Goal: Task Accomplishment & Management: Complete application form

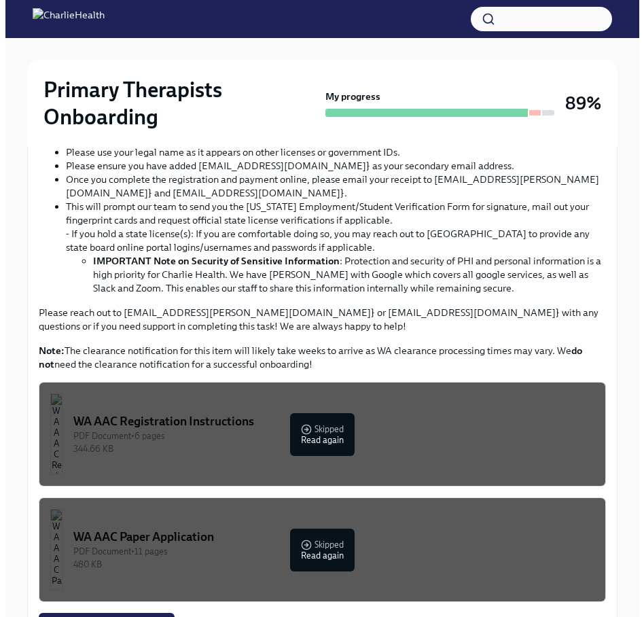
scroll to position [491, 0]
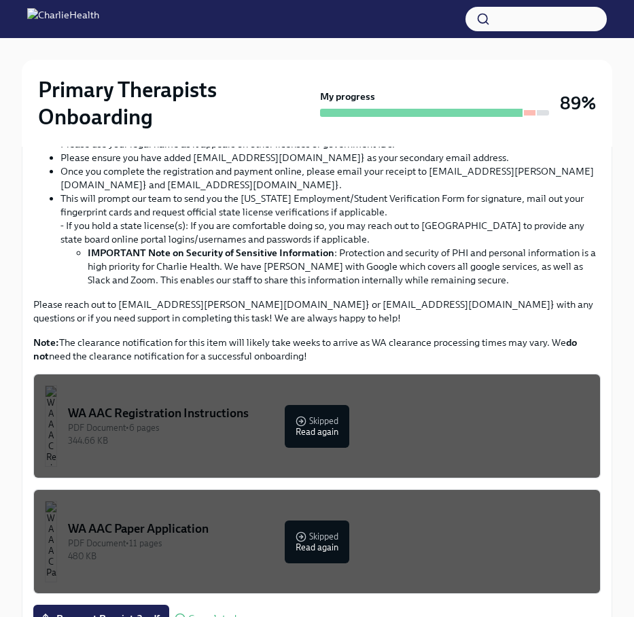
click at [302, 422] on div "PDF Document • 6 pages" at bounding box center [328, 427] width 521 height 13
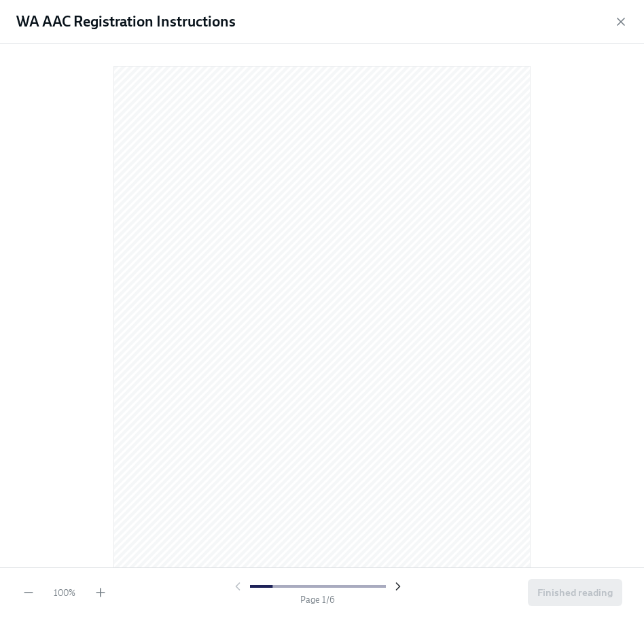
click at [398, 588] on icon "button" at bounding box center [398, 587] width 14 height 14
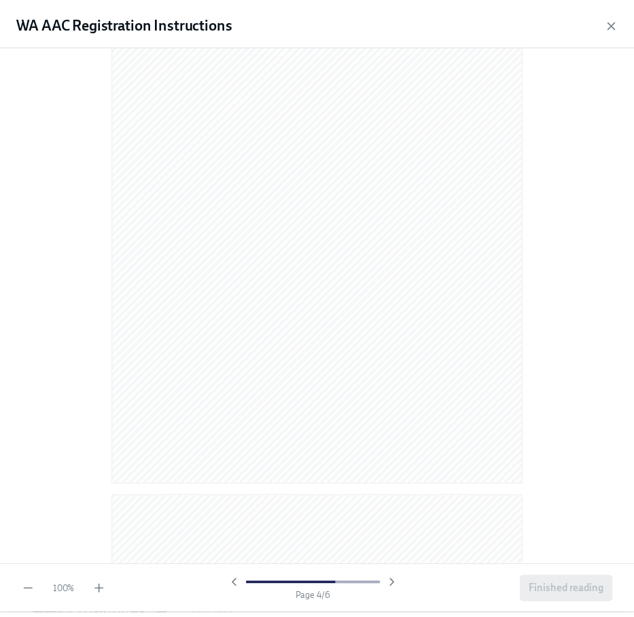
scroll to position [0, 0]
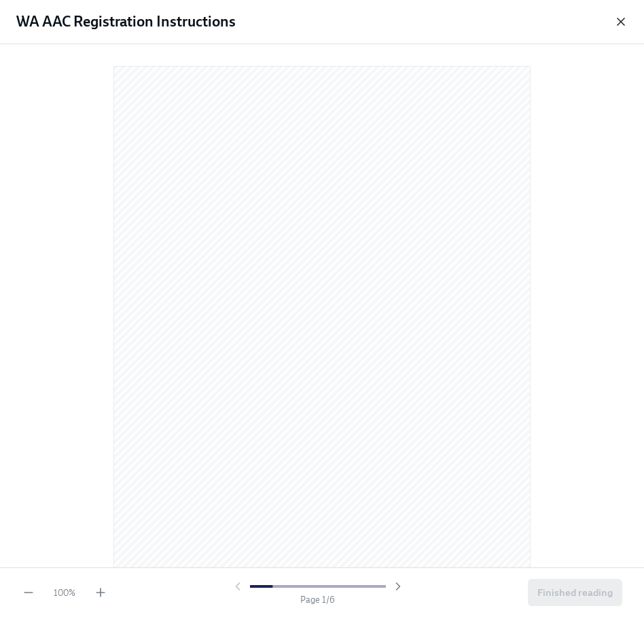
click at [627, 20] on icon "button" at bounding box center [621, 22] width 14 height 14
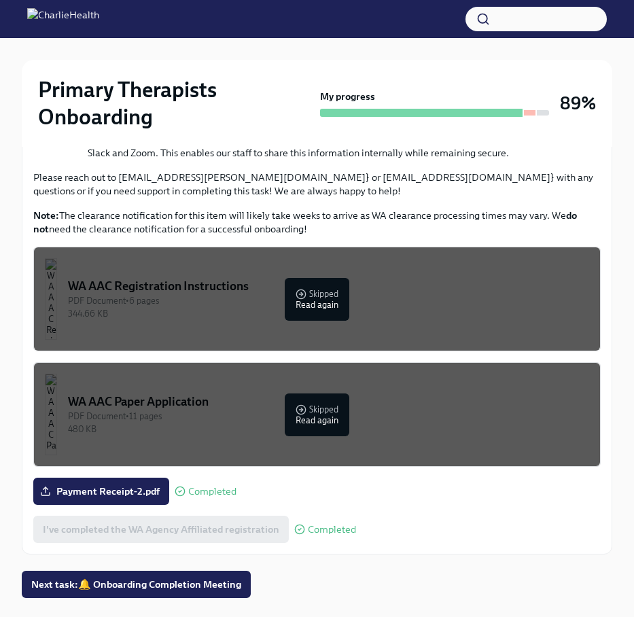
scroll to position [648, 0]
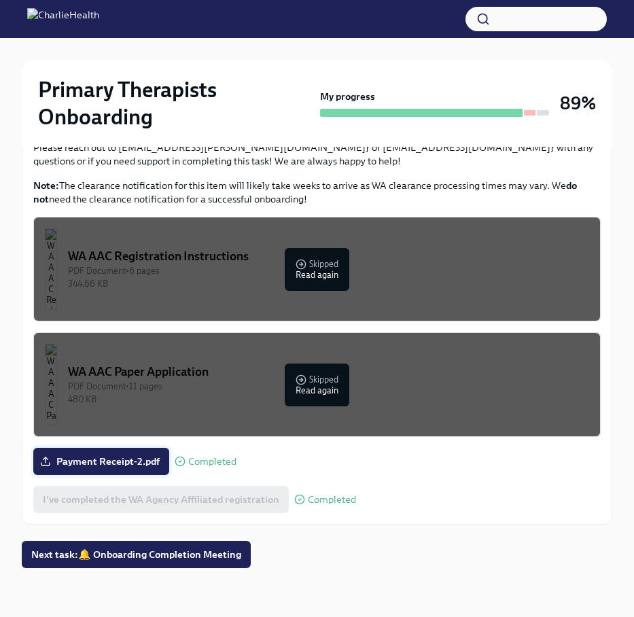
click at [97, 456] on span "Payment Receipt-2.pdf" at bounding box center [101, 462] width 117 height 14
click at [0, 0] on input "Payment Receipt-2.pdf" at bounding box center [0, 0] width 0 height 0
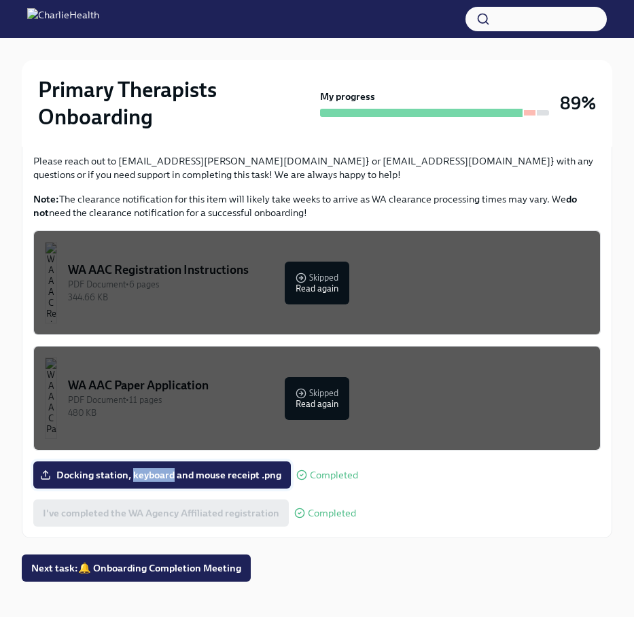
drag, startPoint x: 155, startPoint y: 475, endPoint x: 63, endPoint y: 470, distance: 92.5
click at [63, 470] on span "Docking station, keyboard and mouse receipt .png" at bounding box center [162, 475] width 239 height 14
click at [0, 0] on input "Docking station, keyboard and mouse receipt .png" at bounding box center [0, 0] width 0 height 0
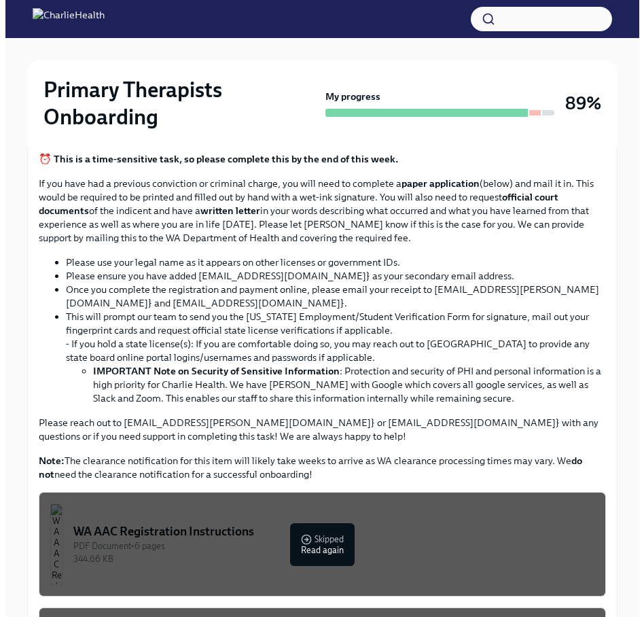
scroll to position [532, 0]
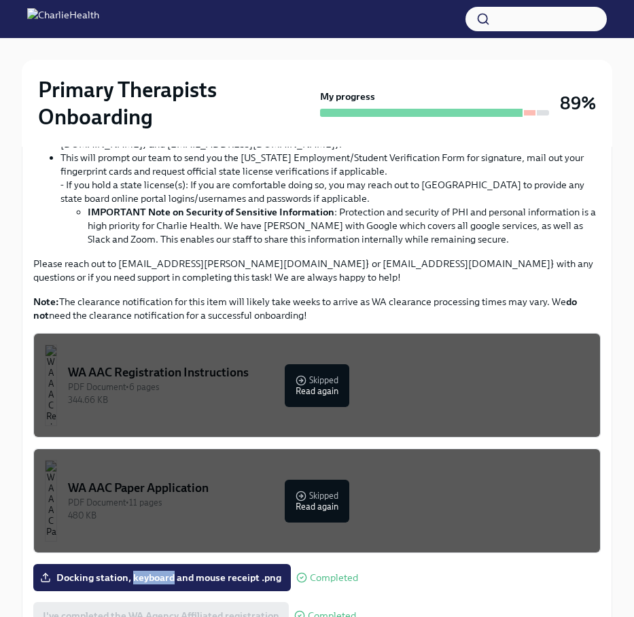
click at [334, 385] on div "PDF Document • 6 pages" at bounding box center [328, 387] width 521 height 13
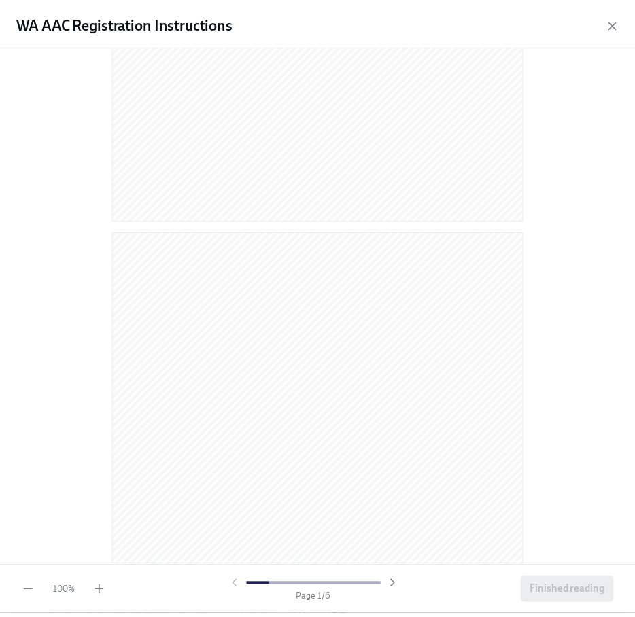
scroll to position [472, 0]
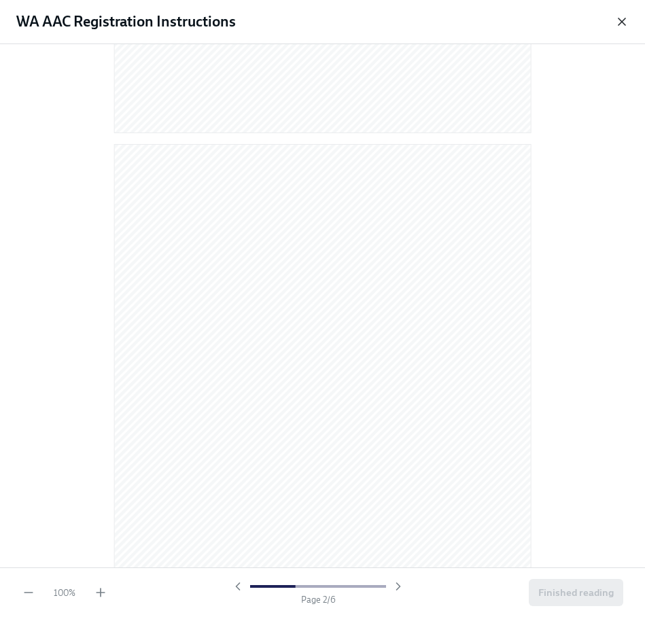
click at [617, 18] on icon "button" at bounding box center [622, 22] width 14 height 14
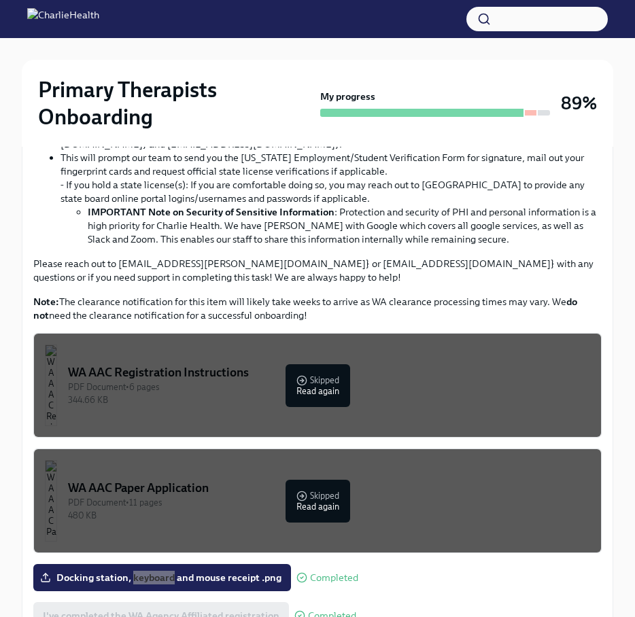
scroll to position [629, 0]
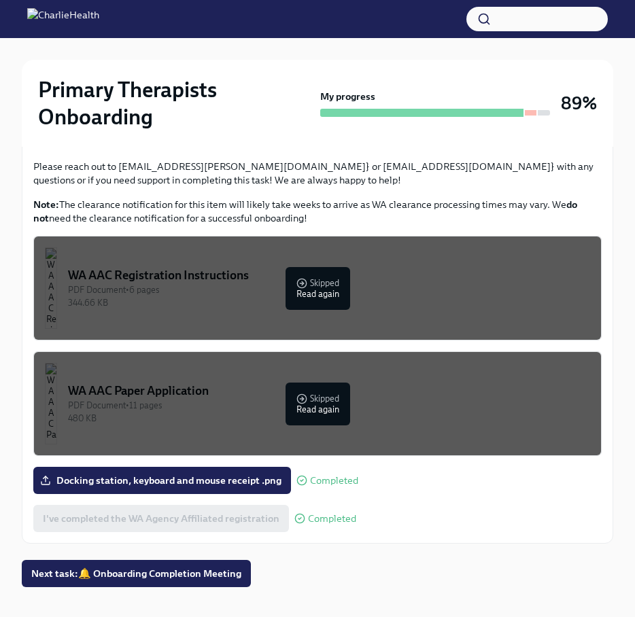
click at [462, 205] on p "Note: The clearance notification for this item will likely take weeks to arrive…" at bounding box center [317, 211] width 568 height 27
click at [426, 175] on p "Please reach out to [EMAIL_ADDRESS][PERSON_NAME][DOMAIN_NAME]} or [EMAIL_ADDRES…" at bounding box center [317, 173] width 568 height 27
click at [441, 128] on div "Primary Therapists Onboarding My progress 89%" at bounding box center [317, 103] width 559 height 54
